Goal: Task Accomplishment & Management: Manage account settings

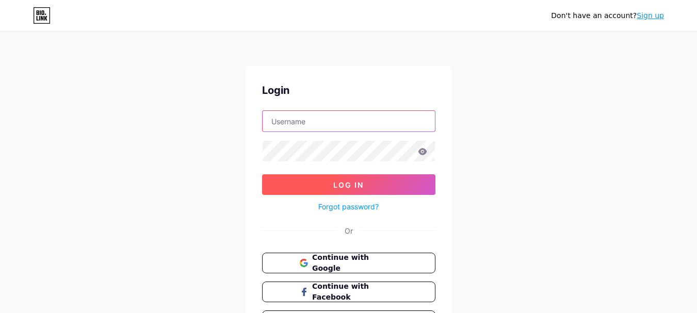
type input "[EMAIL_ADDRESS][DOMAIN_NAME]"
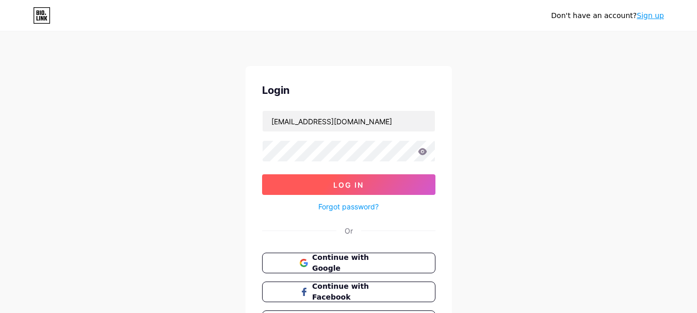
click at [362, 187] on span "Log In" at bounding box center [348, 185] width 30 height 9
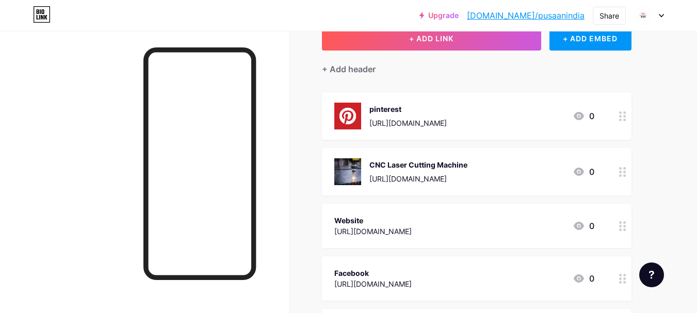
scroll to position [45, 0]
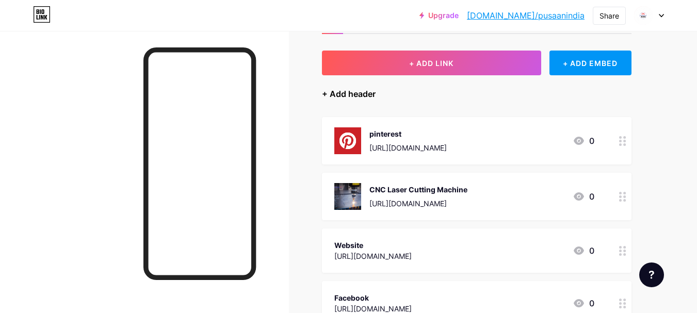
click at [344, 93] on div "+ Add header" at bounding box center [349, 94] width 54 height 12
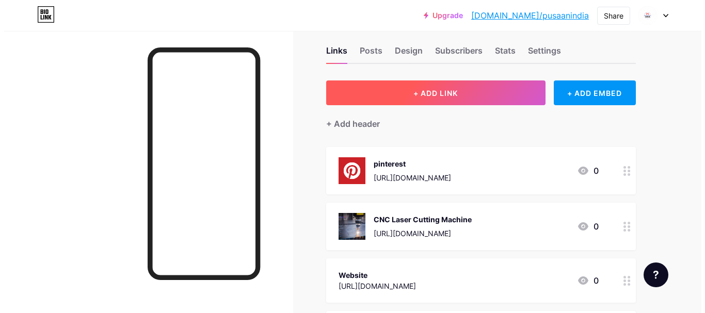
scroll to position [0, 0]
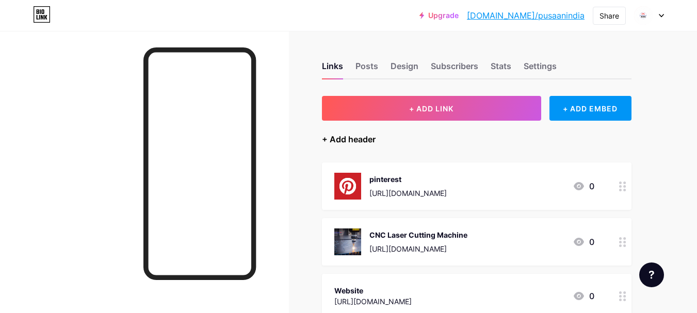
click at [341, 138] on div "+ Add header" at bounding box center [349, 139] width 54 height 12
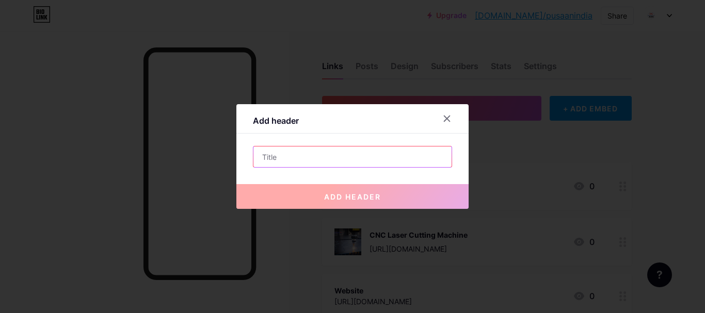
click at [299, 158] on input "text" at bounding box center [352, 157] width 198 height 21
paste input "India’s Leading Fiber Laser Cutting Machine Manufacturer and Supplier"
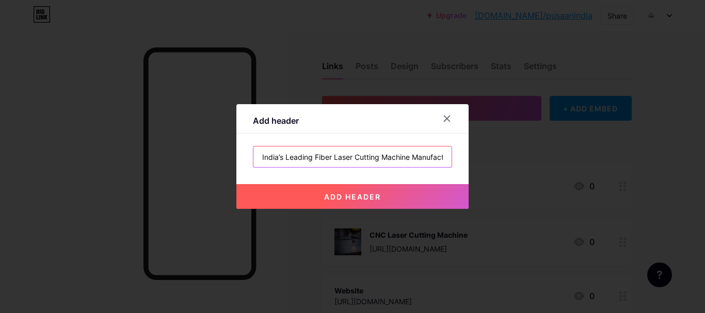
scroll to position [0, 60]
type input "India’s Leading Fiber Laser Cutting Machine Manufacturer and Supplier"
click at [355, 194] on span "add header" at bounding box center [352, 196] width 57 height 9
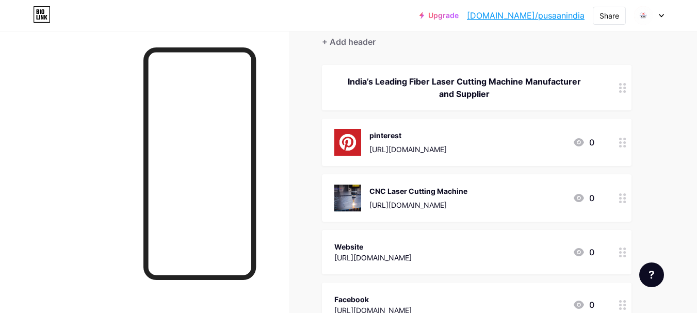
scroll to position [0, 0]
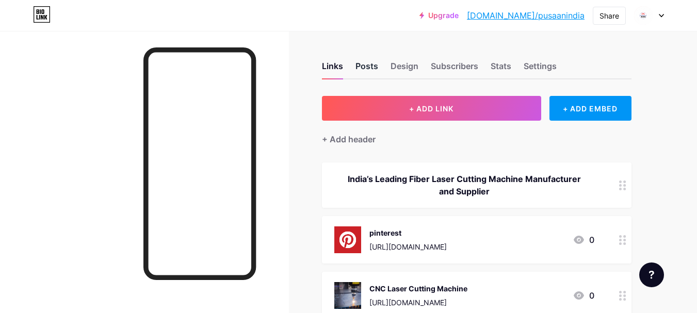
click at [359, 70] on div "Posts" at bounding box center [366, 69] width 23 height 19
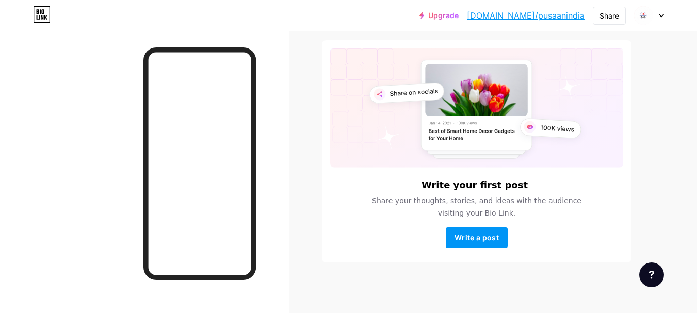
scroll to position [57, 0]
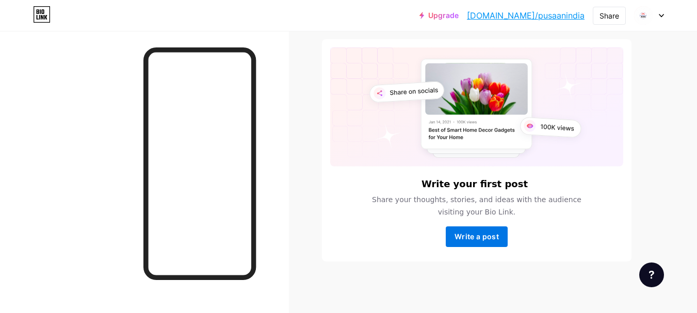
click at [447, 234] on button "Write a post" at bounding box center [477, 236] width 62 height 21
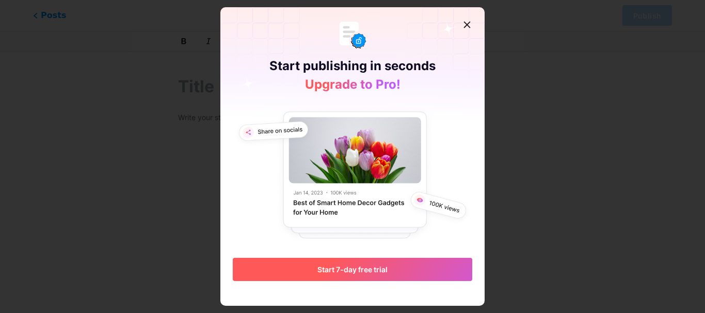
click at [357, 274] on button "Start 7-day free trial" at bounding box center [352, 269] width 239 height 23
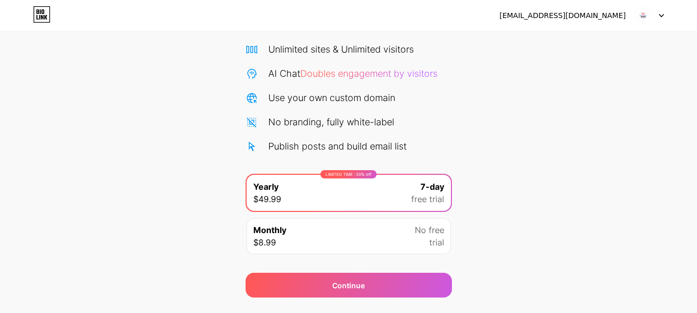
scroll to position [102, 0]
